Goal: Information Seeking & Learning: Learn about a topic

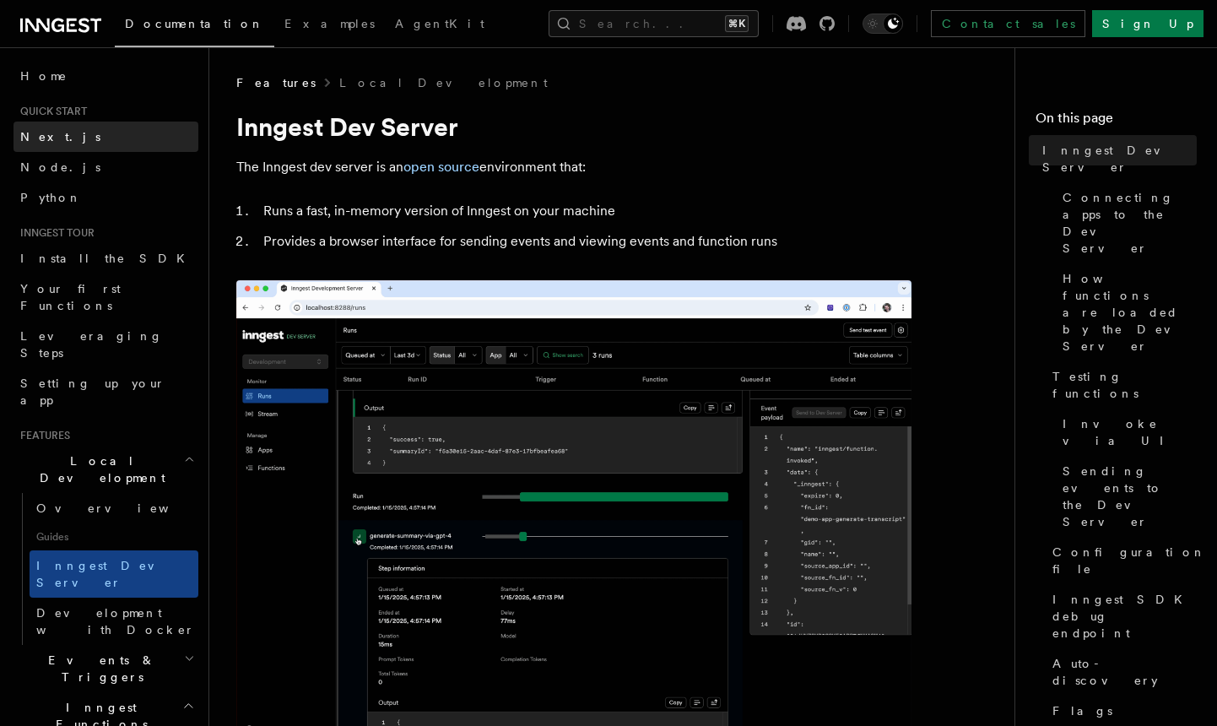
click at [48, 137] on span "Next.js" at bounding box center [60, 137] width 80 height 14
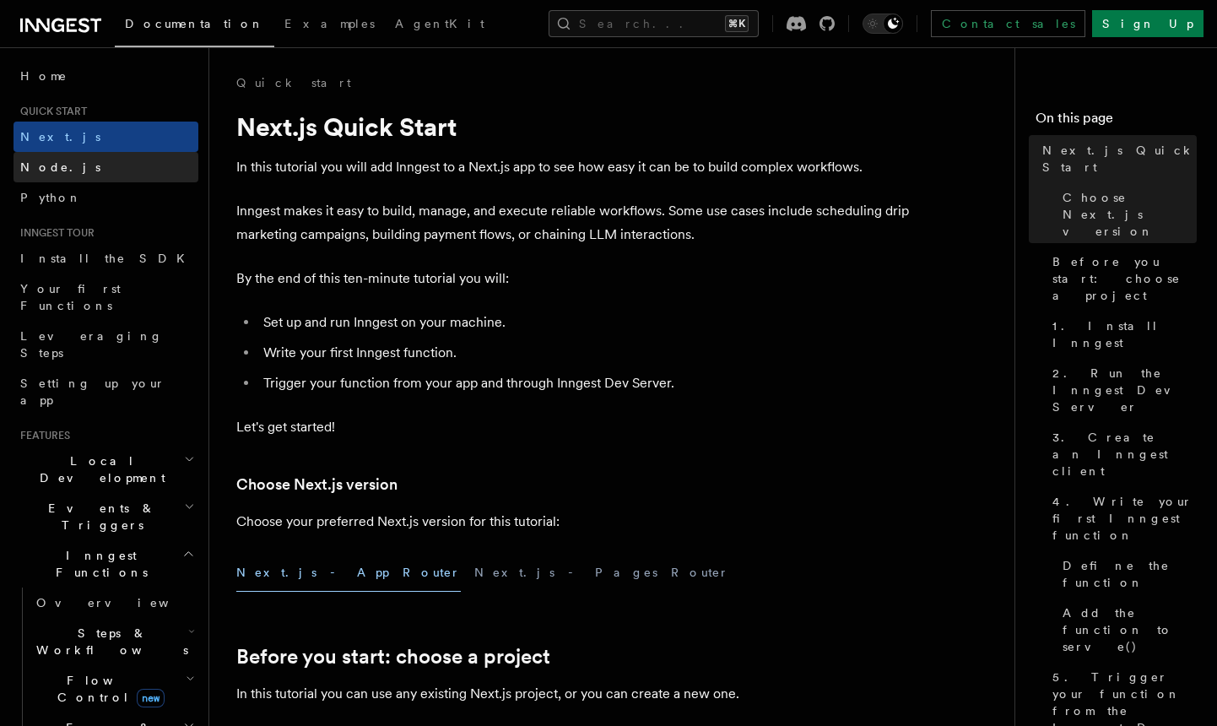
click at [74, 164] on link "Node.js" at bounding box center [106, 167] width 185 height 30
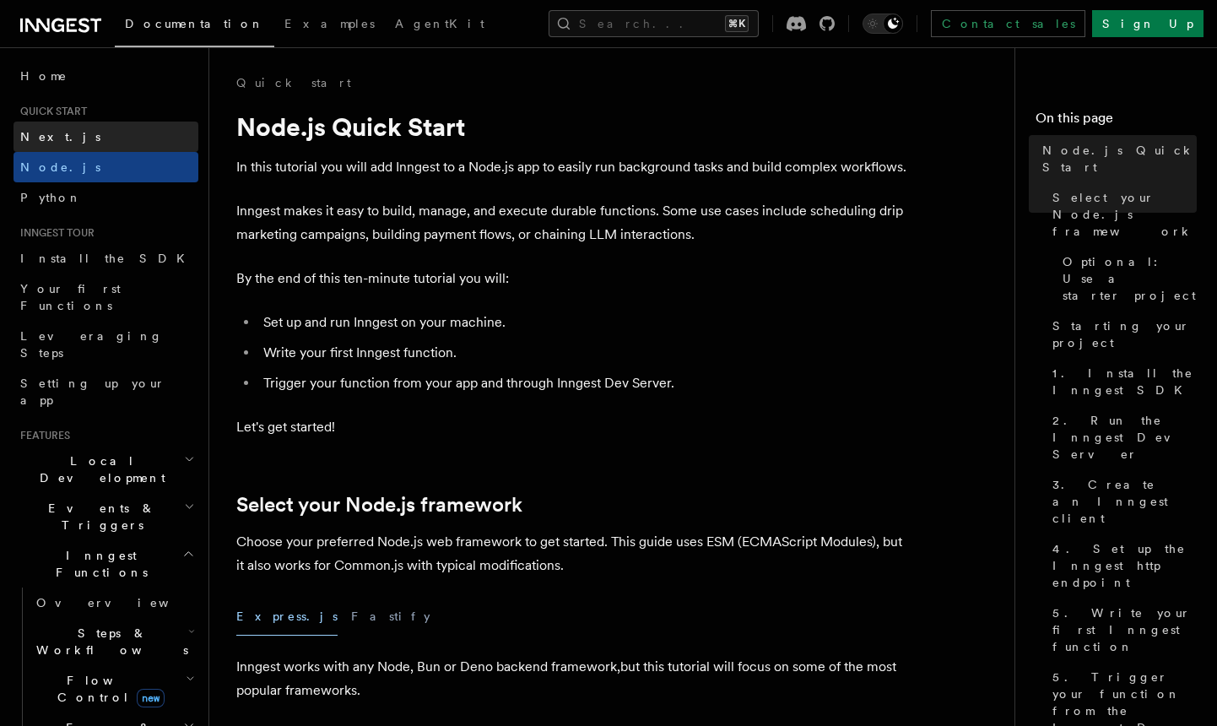
click at [80, 125] on link "Next.js" at bounding box center [106, 137] width 185 height 30
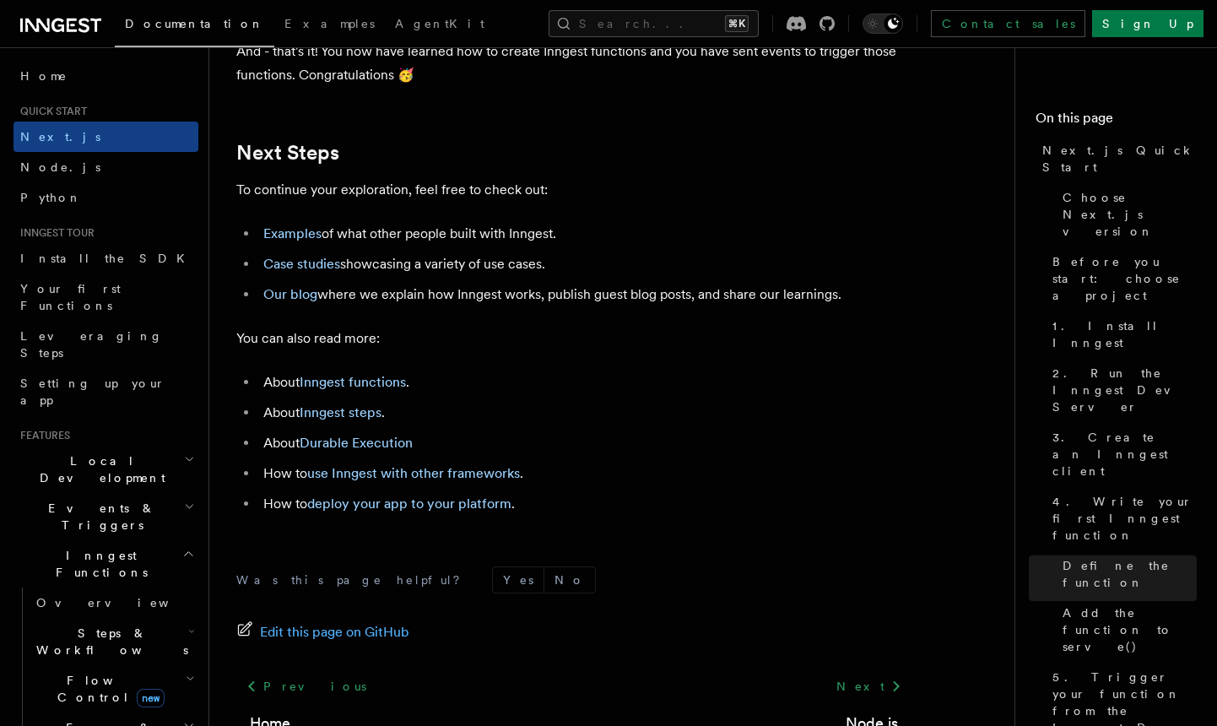
scroll to position [10490, 0]
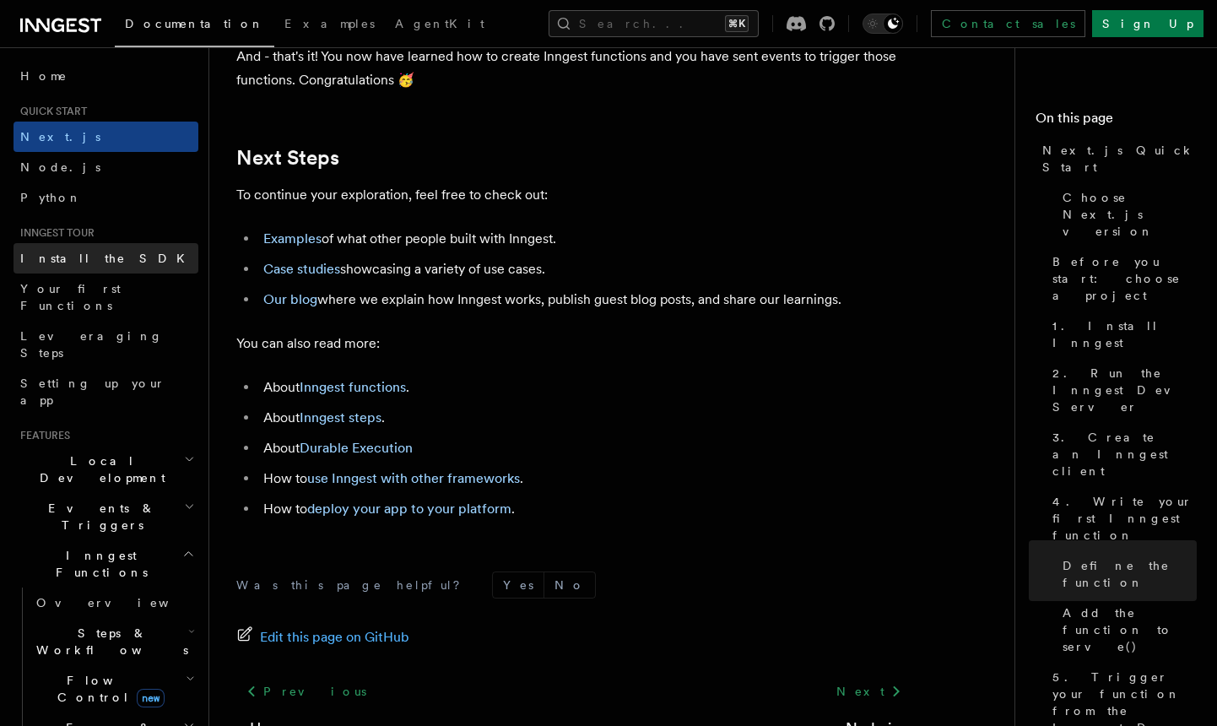
click at [113, 262] on link "Install the SDK" at bounding box center [106, 258] width 185 height 30
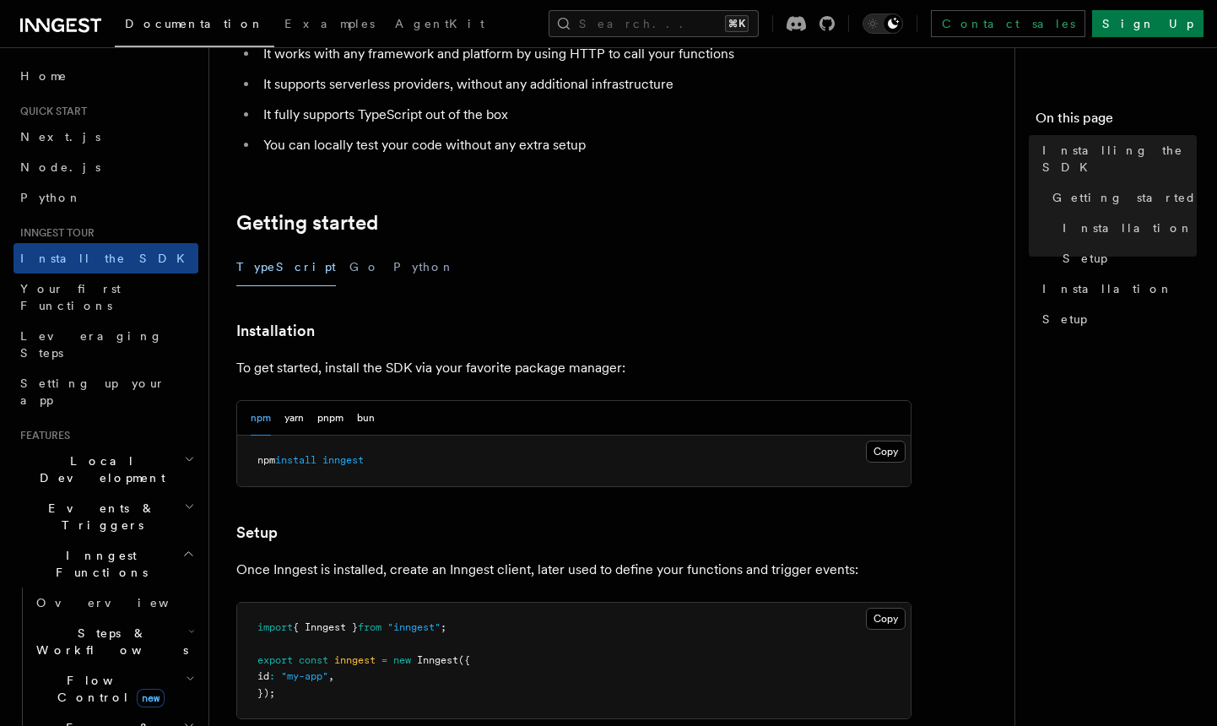
scroll to position [199, 0]
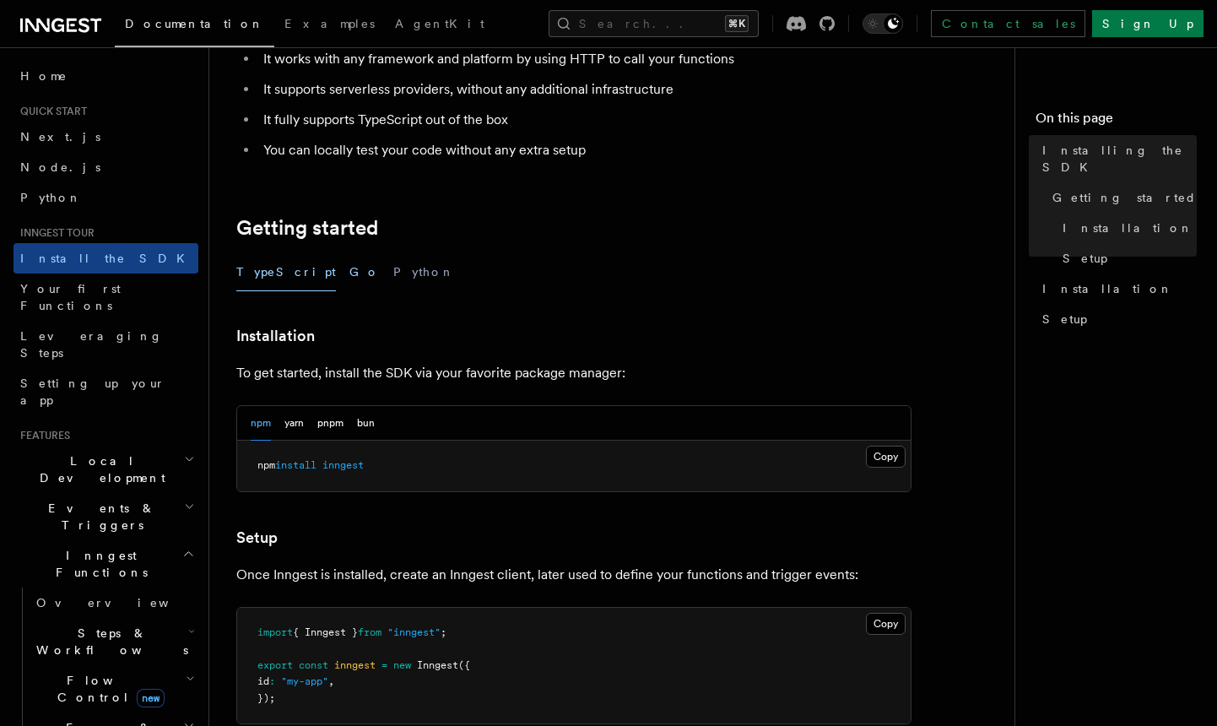
click at [349, 274] on button "Go" at bounding box center [364, 272] width 30 height 38
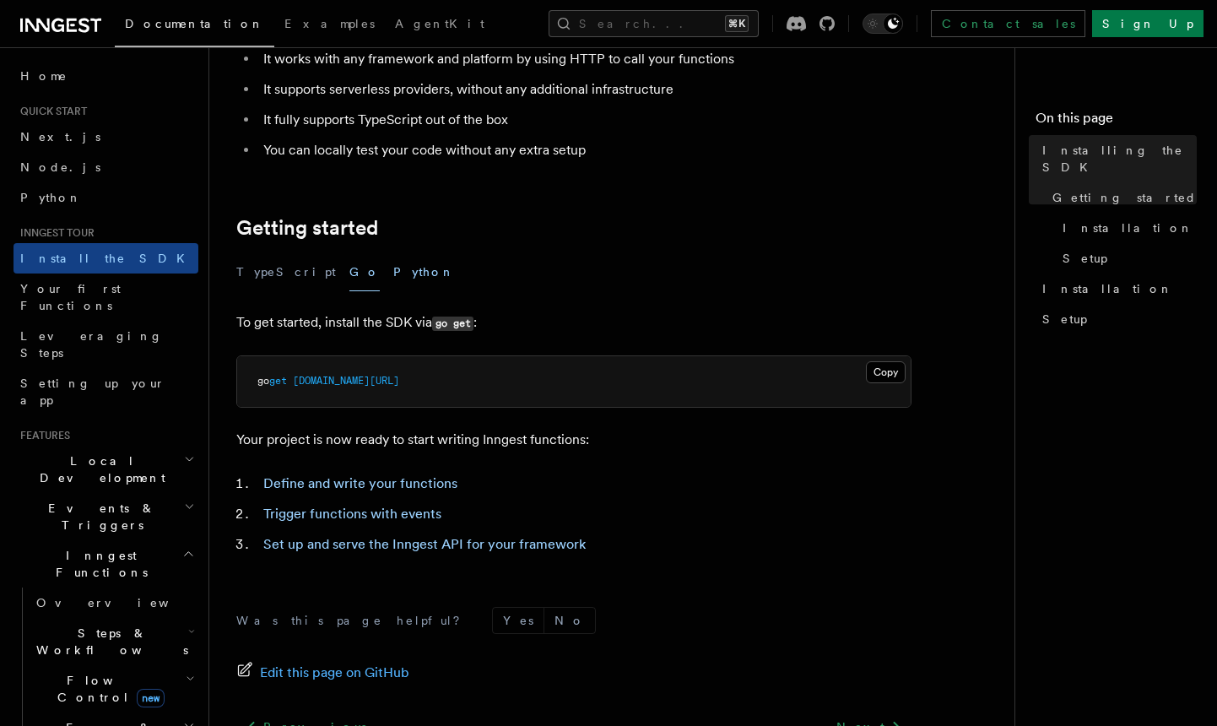
click at [393, 266] on button "Python" at bounding box center [424, 272] width 62 height 38
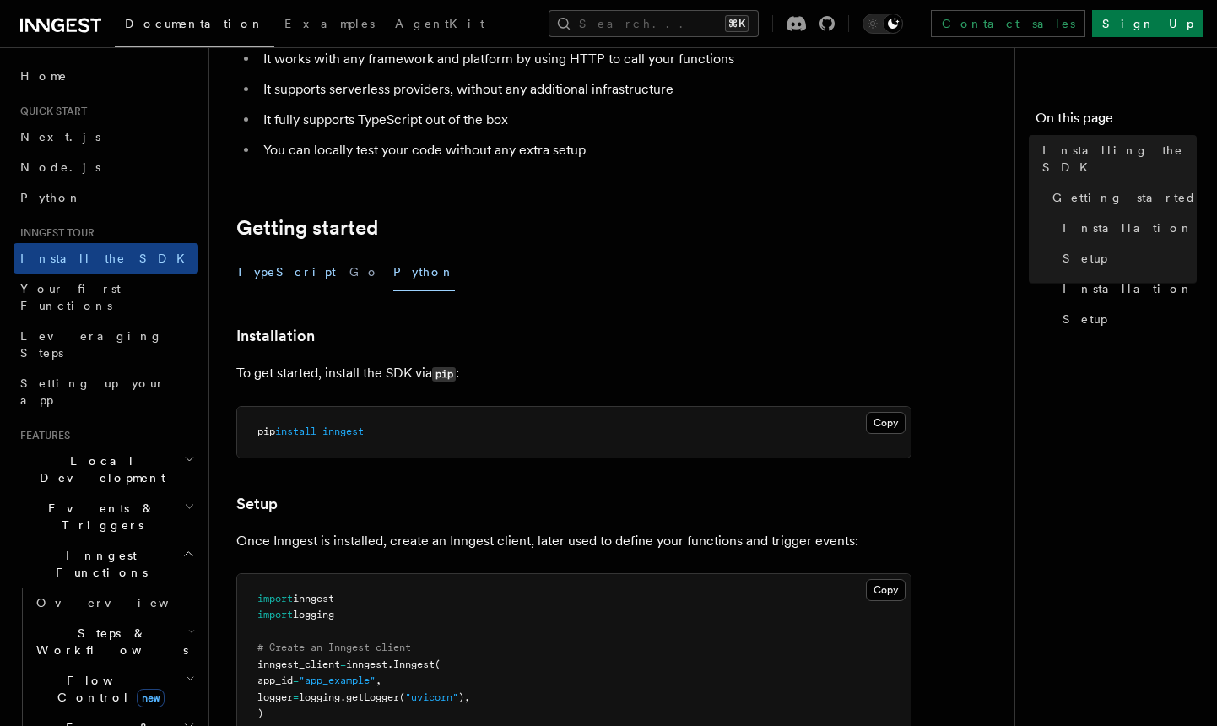
click at [252, 273] on button "TypeScript" at bounding box center [286, 272] width 100 height 38
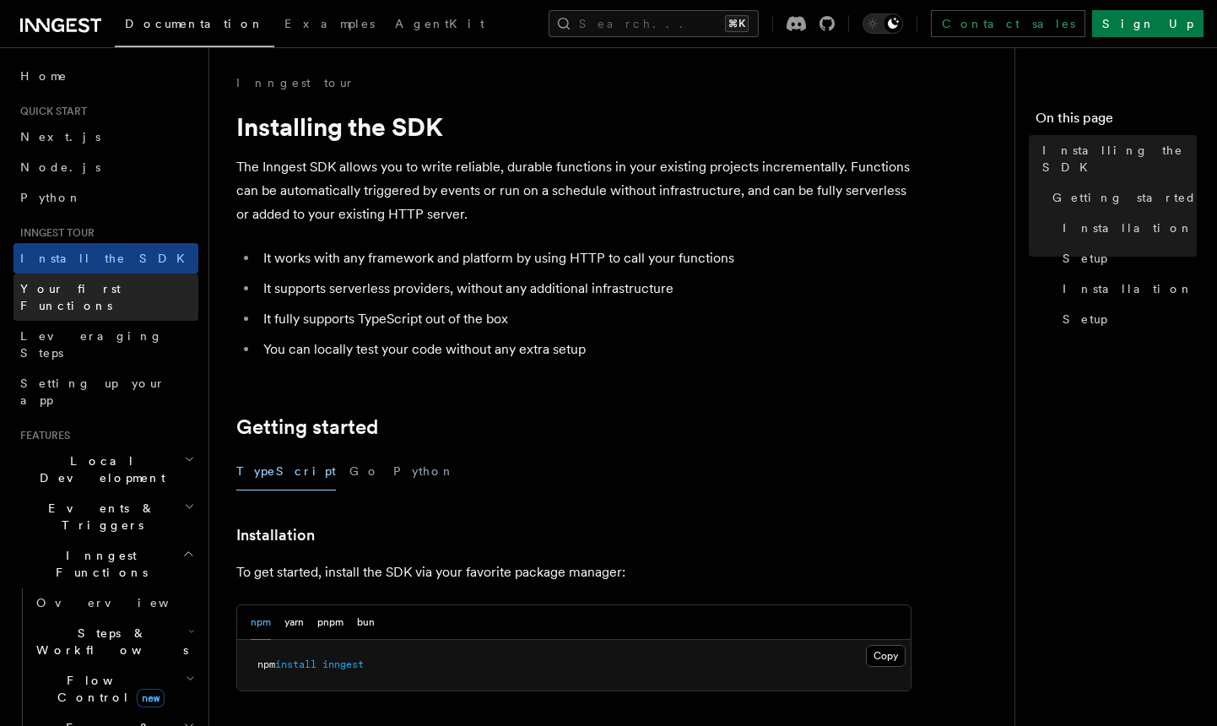
click at [126, 281] on link "Your first Functions" at bounding box center [106, 296] width 185 height 47
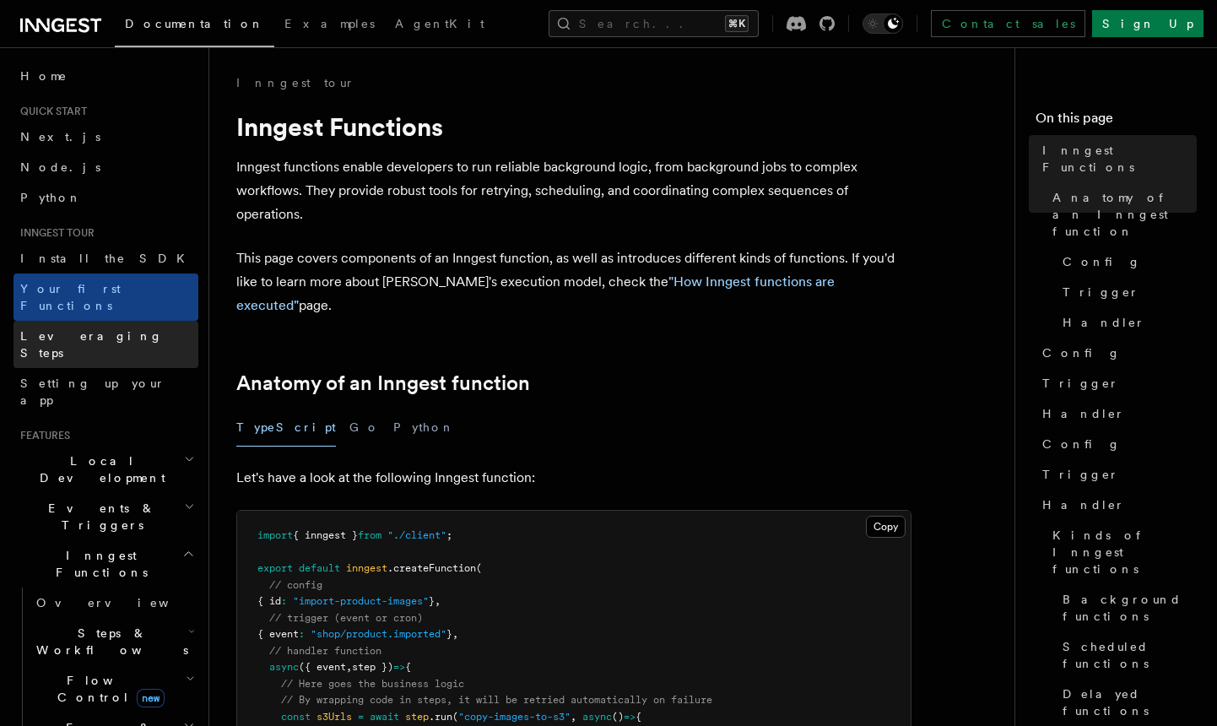
click at [109, 329] on span "Leveraging Steps" at bounding box center [91, 344] width 143 height 30
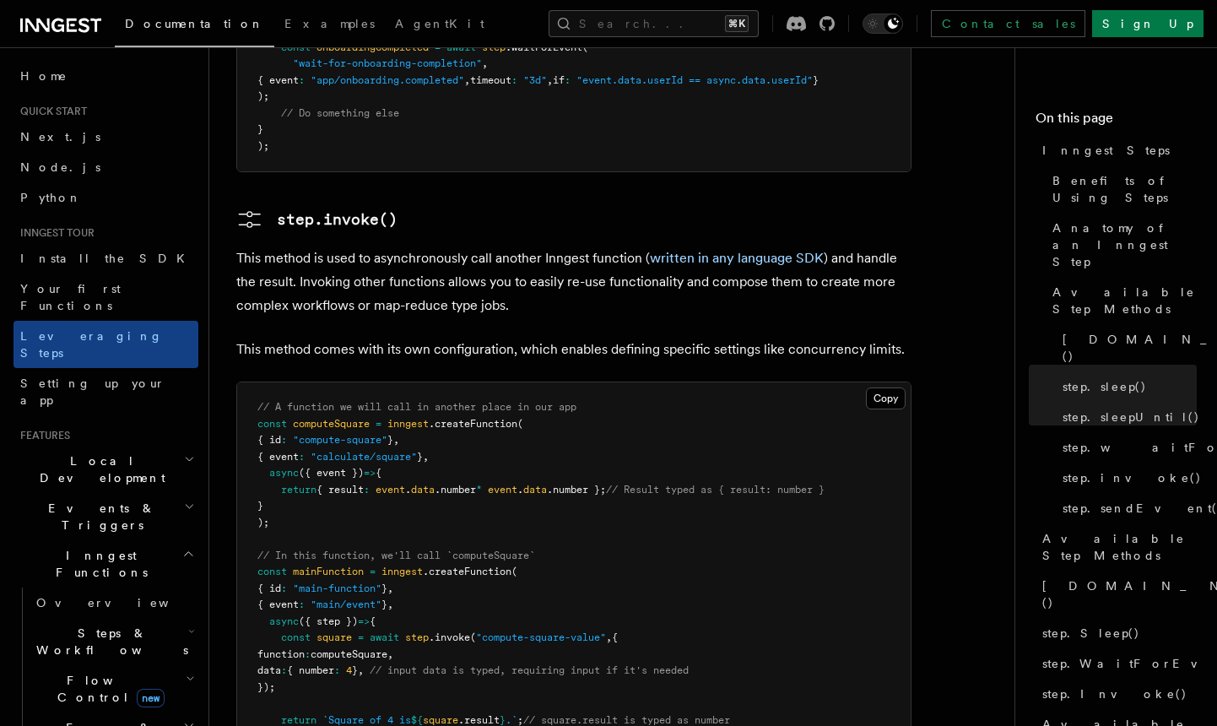
scroll to position [2887, 0]
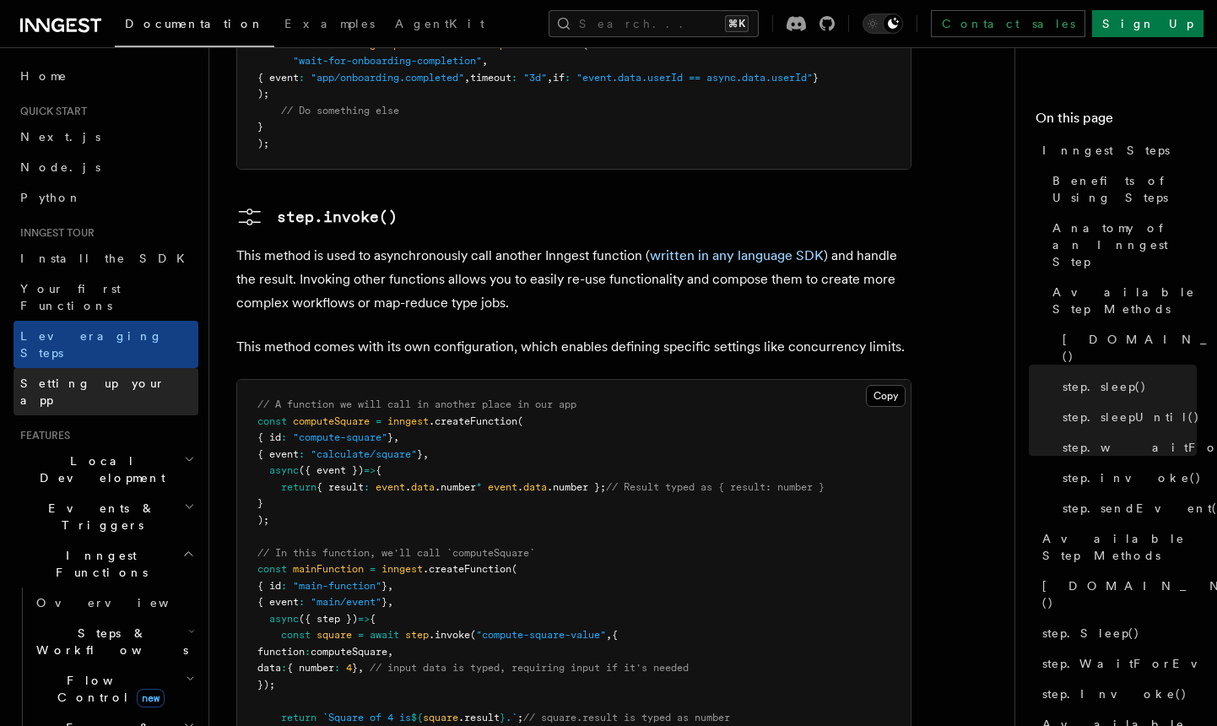
click at [118, 368] on link "Setting up your app" at bounding box center [106, 391] width 185 height 47
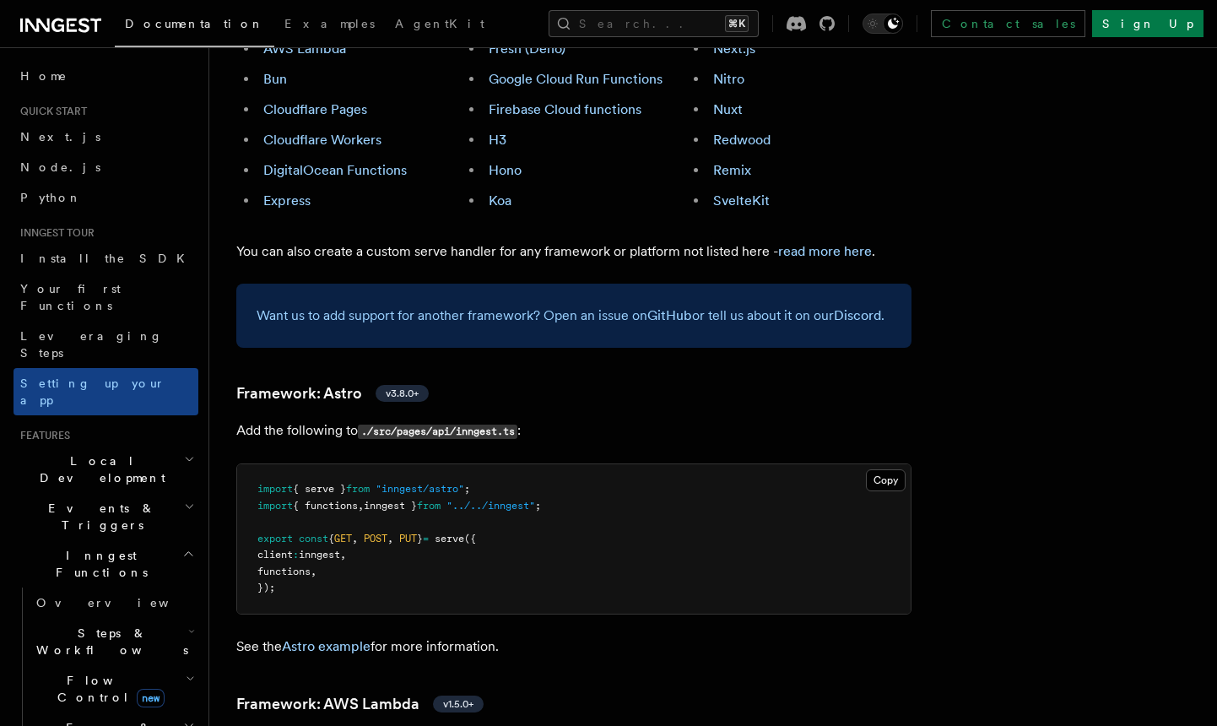
scroll to position [1077, 0]
